Goal: Entertainment & Leisure: Consume media (video, audio)

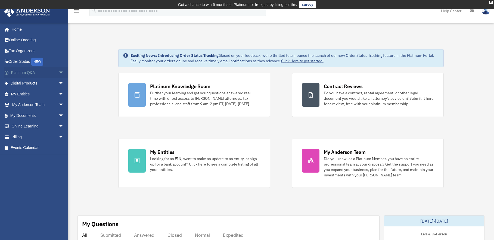
click at [58, 72] on span "arrow_drop_down" at bounding box center [63, 72] width 11 height 11
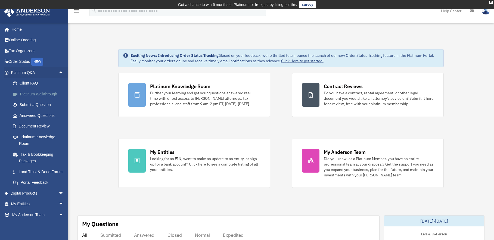
click at [46, 92] on link "Platinum Walkthrough" at bounding box center [40, 94] width 64 height 11
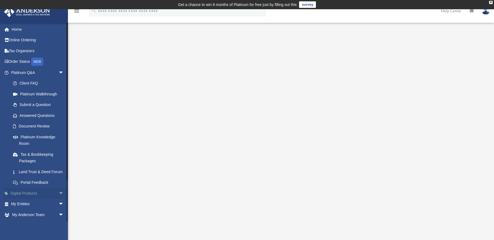
click at [58, 198] on span "arrow_drop_down" at bounding box center [63, 193] width 11 height 11
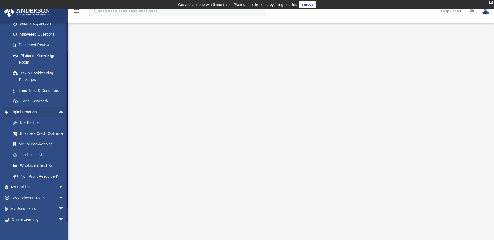
scroll to position [82, 0]
click at [58, 193] on span "arrow_drop_down" at bounding box center [63, 187] width 11 height 11
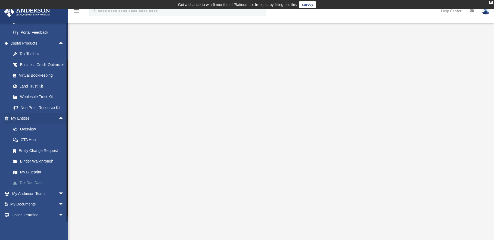
scroll to position [163, 0]
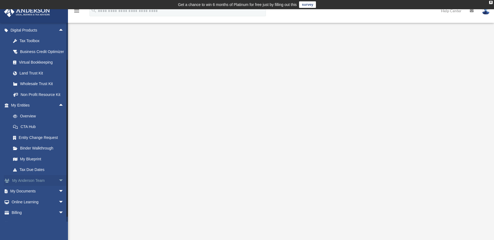
click at [58, 186] on span "arrow_drop_down" at bounding box center [63, 180] width 11 height 11
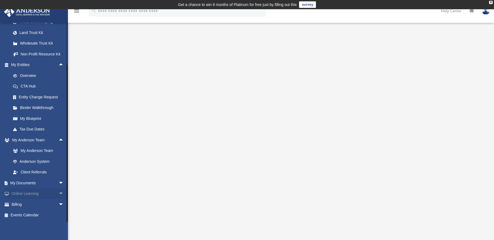
scroll to position [217, 0]
click at [58, 181] on span "arrow_drop_down" at bounding box center [63, 182] width 11 height 11
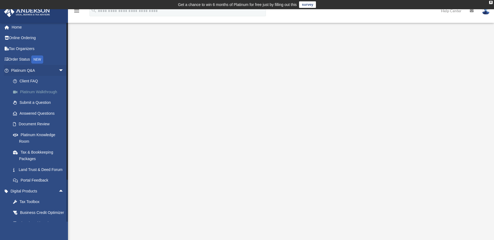
scroll to position [0, 0]
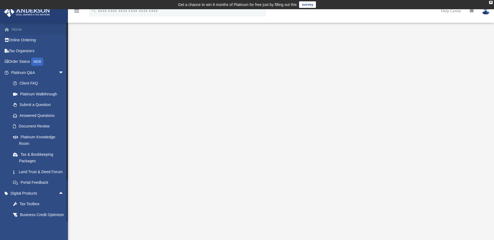
click at [21, 30] on link "Home" at bounding box center [38, 29] width 68 height 11
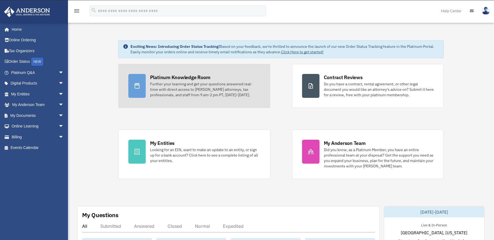
click at [164, 76] on link "Platinum Knowledge Room Further your learning and get your questions answered r…" at bounding box center [194, 86] width 152 height 44
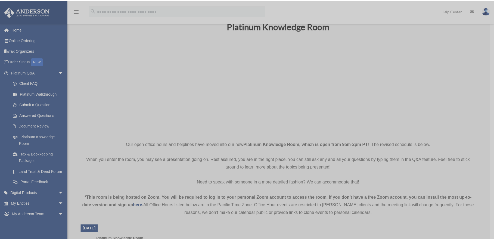
scroll to position [27, 0]
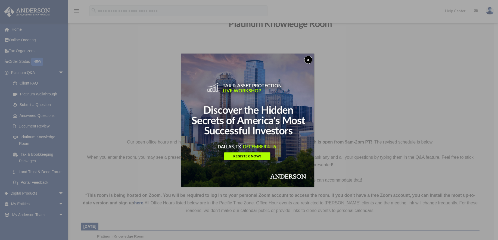
click at [308, 58] on button "x" at bounding box center [308, 60] width 8 height 8
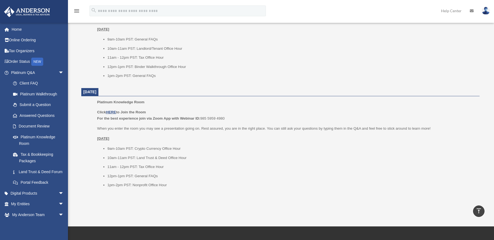
scroll to position [598, 0]
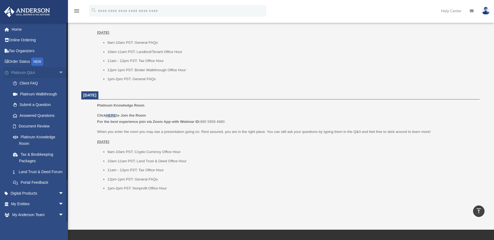
click at [58, 71] on span "arrow_drop_down" at bounding box center [63, 72] width 11 height 11
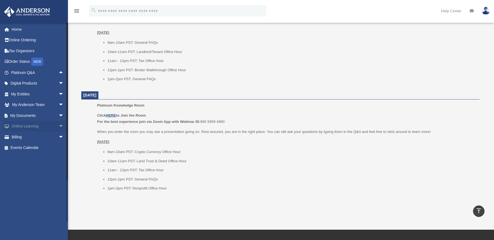
click at [58, 125] on span "arrow_drop_down" at bounding box center [63, 126] width 11 height 11
click at [25, 136] on link "Courses" at bounding box center [40, 137] width 64 height 11
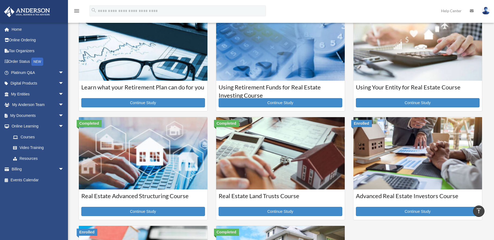
scroll to position [27, 0]
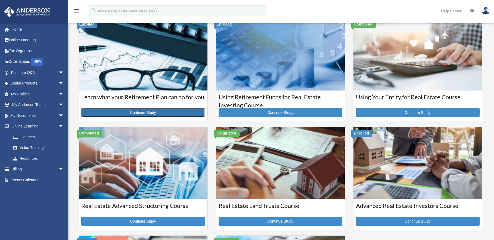
click at [122, 113] on link "Continue Study" at bounding box center [143, 112] width 124 height 9
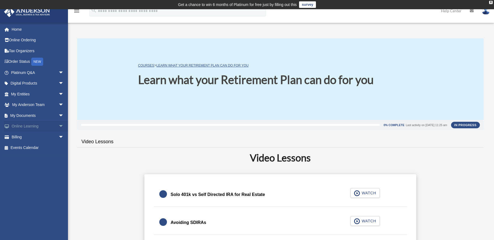
click at [58, 124] on span "arrow_drop_down" at bounding box center [63, 126] width 11 height 11
click at [30, 134] on link "Courses" at bounding box center [40, 137] width 64 height 11
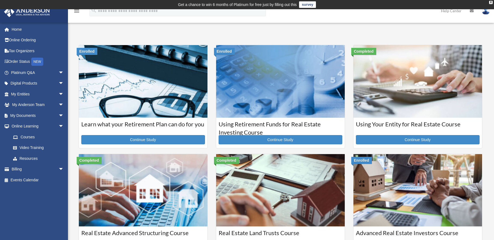
click at [413, 95] on img at bounding box center [417, 81] width 129 height 72
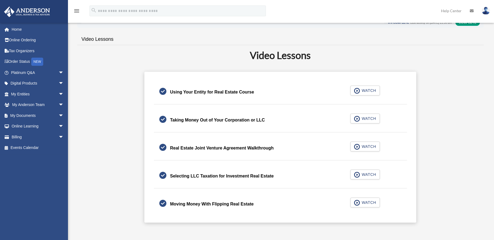
scroll to position [109, 0]
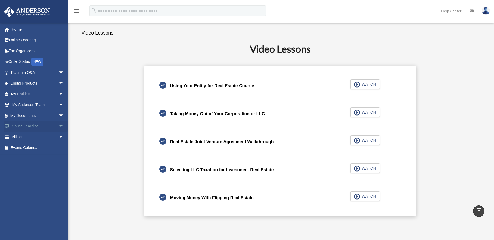
click at [58, 124] on span "arrow_drop_down" at bounding box center [63, 126] width 11 height 11
click at [28, 138] on link "Courses" at bounding box center [40, 137] width 64 height 11
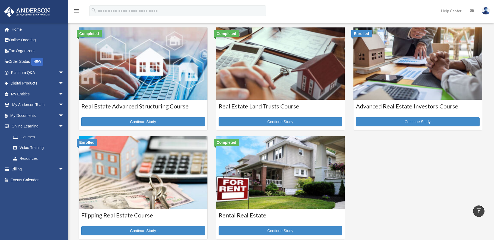
scroll to position [136, 0]
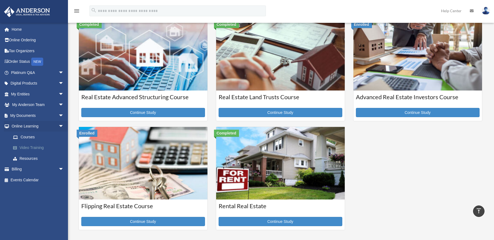
click at [26, 147] on link "Video Training" at bounding box center [40, 147] width 64 height 11
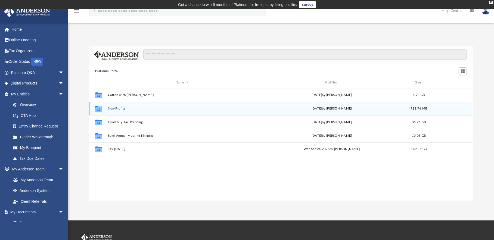
scroll to position [120, 379]
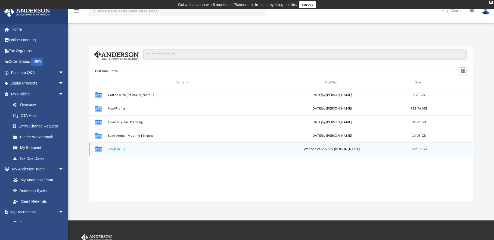
click at [113, 149] on button "Tax [DATE]" at bounding box center [182, 150] width 148 height 4
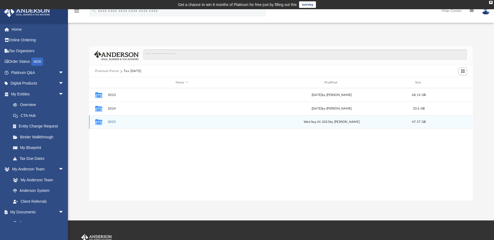
click at [112, 122] on button "2025" at bounding box center [182, 122] width 148 height 4
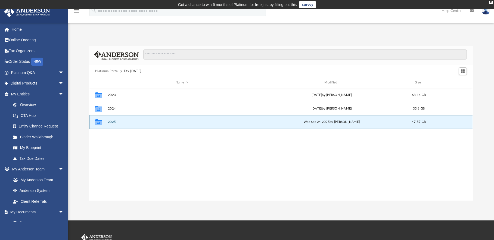
click at [112, 122] on button "2025" at bounding box center [182, 122] width 148 height 4
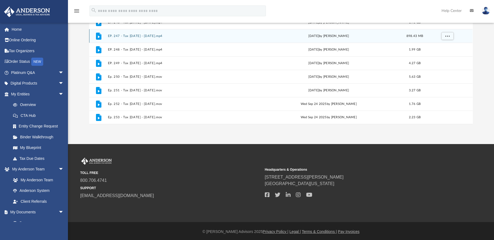
scroll to position [78, 0]
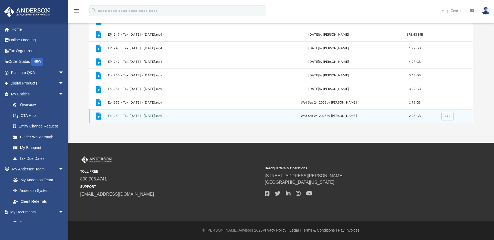
click at [146, 115] on button "Ep. 253 - Tax [DATE] - [DATE].mov" at bounding box center [181, 116] width 146 height 4
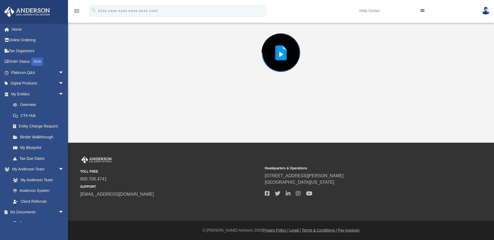
scroll to position [46, 0]
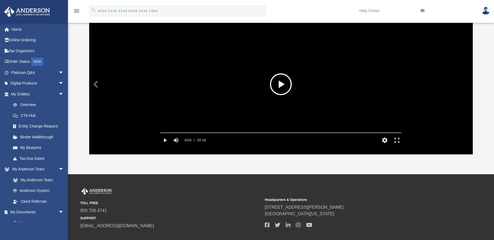
click at [281, 82] on button "File preview" at bounding box center [281, 84] width 22 height 22
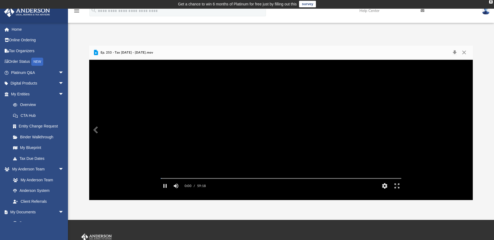
scroll to position [0, 0]
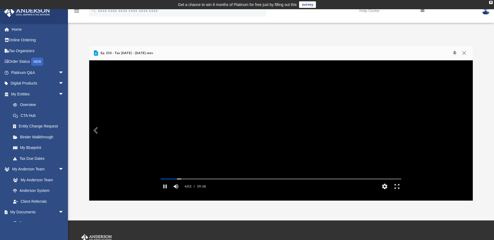
click at [166, 192] on button "Pause" at bounding box center [165, 186] width 12 height 11
click at [164, 192] on button "Play" at bounding box center [165, 186] width 12 height 11
click at [165, 192] on button "Pause" at bounding box center [165, 186] width 12 height 11
